Goal: Find specific page/section: Find specific page/section

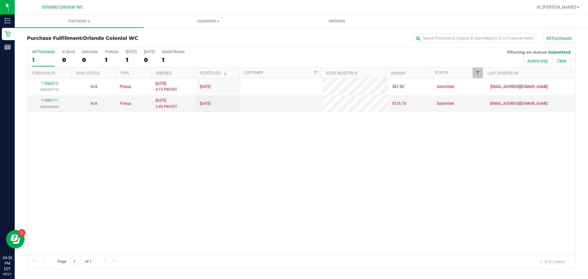
click at [266, 143] on div "11984315 (326423715) N/A Pickup [DATE] 4:15 PM EDT 9/21/2025 $81.50 Submitted […" at bounding box center [301, 166] width 548 height 176
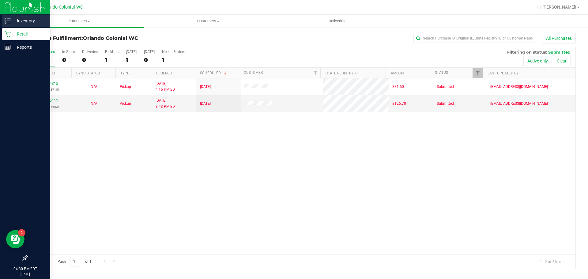
click at [9, 22] on icon at bounding box center [8, 21] width 6 height 6
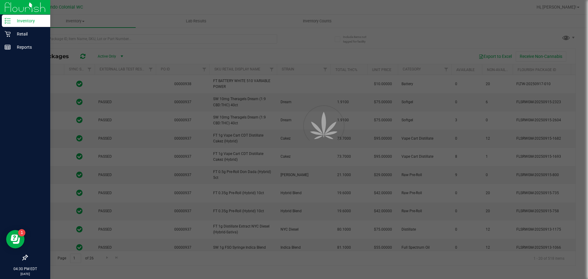
click at [144, 41] on div at bounding box center [294, 139] width 588 height 279
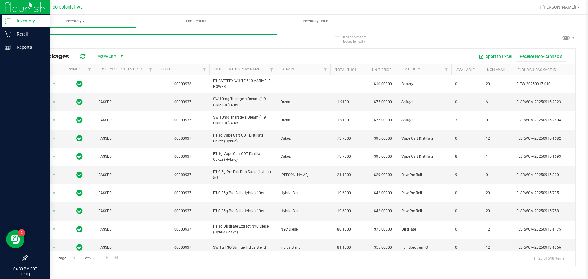
click at [177, 39] on input "text" at bounding box center [152, 38] width 250 height 9
drag, startPoint x: 177, startPoint y: 48, endPoint x: 39, endPoint y: 30, distance: 139.3
click at [177, 48] on div "All Packages Active Only Active Only Lab Samples Locked All External Internal E…" at bounding box center [301, 156] width 549 height 217
click at [14, 32] on p "Retail" at bounding box center [29, 33] width 37 height 7
